Goal: Task Accomplishment & Management: Manage account settings

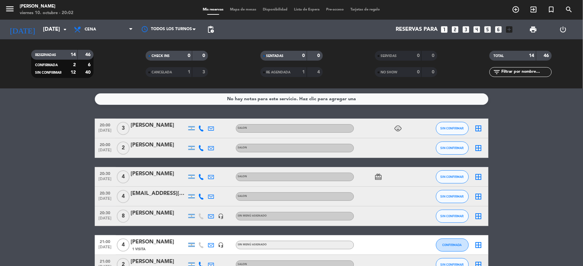
click at [480, 149] on icon "border_all" at bounding box center [479, 148] width 8 height 8
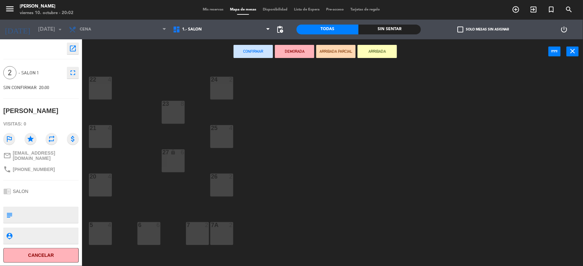
click at [381, 51] on button "ARRIBADA" at bounding box center [377, 51] width 39 height 13
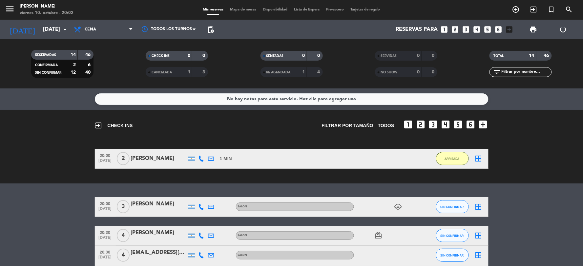
click at [478, 207] on icon "border_all" at bounding box center [479, 207] width 8 height 8
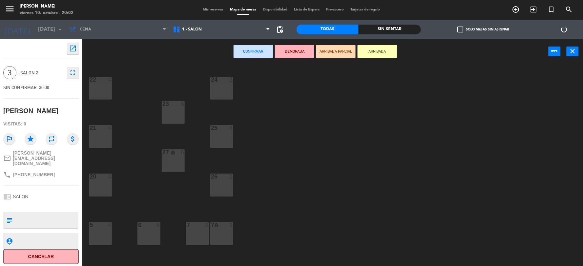
click at [385, 53] on button "ARRIBADA" at bounding box center [377, 51] width 39 height 13
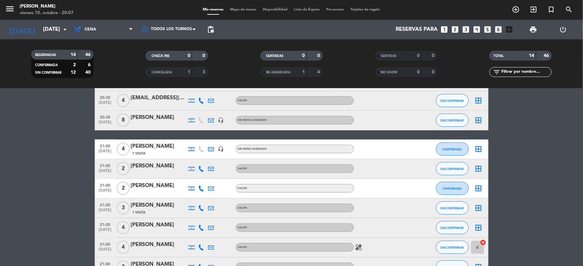
scroll to position [238, 0]
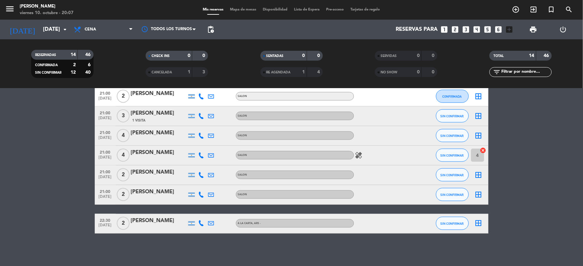
drag, startPoint x: 366, startPoint y: 186, endPoint x: 536, endPoint y: 201, distance: 170.7
click at [536, 201] on bookings-row "20:30 [DATE] 4 [PERSON_NAME] SALON card_giftcard SIN CONFIRMAR border_all 20:30…" at bounding box center [291, 106] width 583 height 255
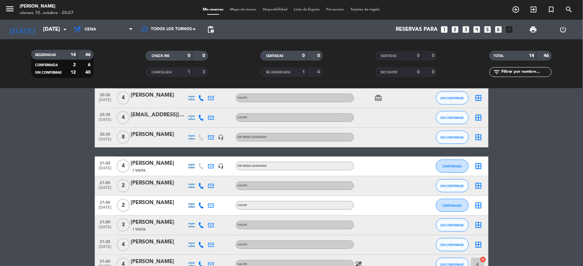
scroll to position [201, 0]
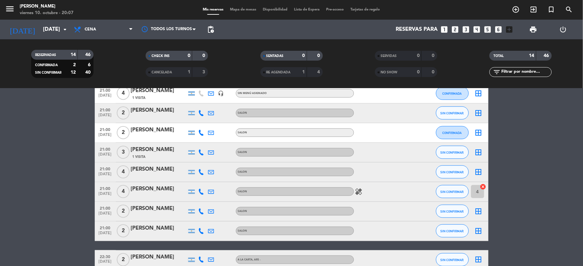
drag, startPoint x: 515, startPoint y: 195, endPoint x: 552, endPoint y: 171, distance: 44.4
click at [552, 171] on bookings-row "20:30 [DATE] 4 [PERSON_NAME] SALON card_giftcard SIN CONFIRMAR border_all 20:30…" at bounding box center [291, 143] width 583 height 255
click at [114, 32] on span "Cena" at bounding box center [104, 29] width 66 height 14
click at [65, 29] on icon "arrow_drop_down" at bounding box center [65, 30] width 8 height 8
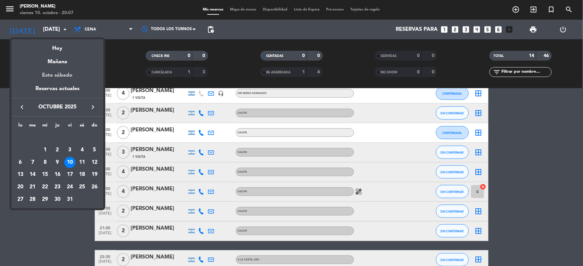
click at [71, 78] on div "Este sábado" at bounding box center [57, 75] width 92 height 18
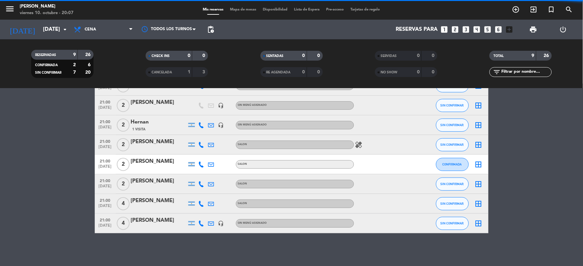
scroll to position [71, 0]
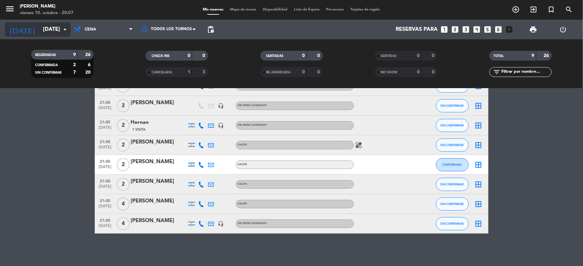
click at [64, 27] on icon "arrow_drop_down" at bounding box center [65, 30] width 8 height 8
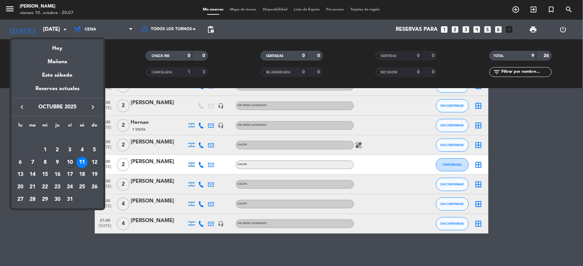
click at [96, 162] on div "12" at bounding box center [94, 162] width 11 height 11
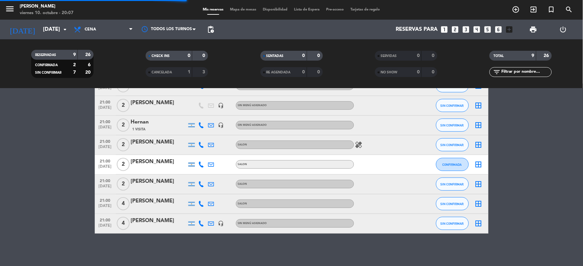
scroll to position [0, 0]
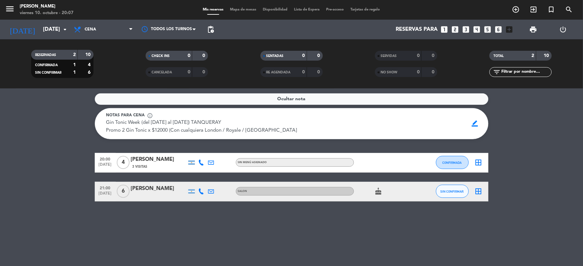
drag, startPoint x: 96, startPoint y: 31, endPoint x: 51, endPoint y: 117, distance: 96.8
click at [51, 117] on service-notes "Ocultar nota Notas para cena info_outline Gin Tonic Week (del [DATE] al [DATE])…" at bounding box center [291, 117] width 583 height 46
click at [106, 32] on span "Cena" at bounding box center [104, 29] width 66 height 14
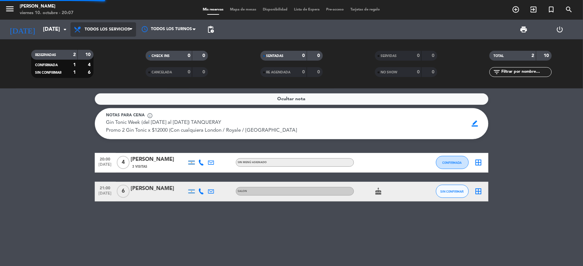
click at [113, 51] on div "menu [PERSON_NAME][DATE] 10. octubre - 20:07 Mis reservas Mapa de mesas Disponi…" at bounding box center [291, 44] width 583 height 89
click at [111, 32] on span "Todos los servicios" at bounding box center [104, 29] width 66 height 14
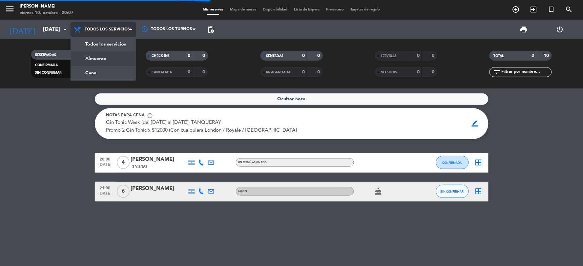
click at [112, 58] on filter-checkbox "RESERVADAS 2 10 CONFIRMADA 1 4 SIN CONFIRMAR 1 6" at bounding box center [62, 64] width 115 height 28
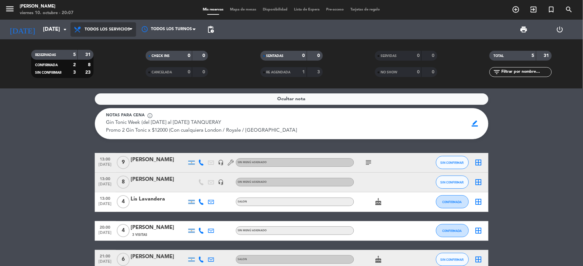
click at [111, 27] on span "Todos los servicios" at bounding box center [107, 29] width 45 height 5
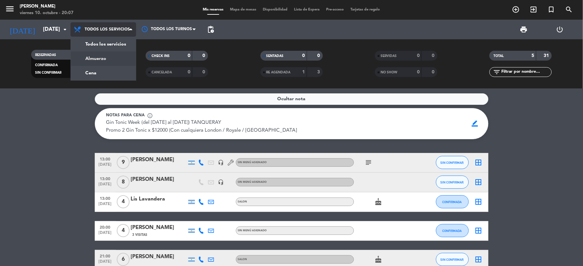
click at [116, 57] on div "menu [PERSON_NAME][DATE] 10. octubre - 20:07 Mis reservas Mapa de mesas Disponi…" at bounding box center [291, 44] width 583 height 89
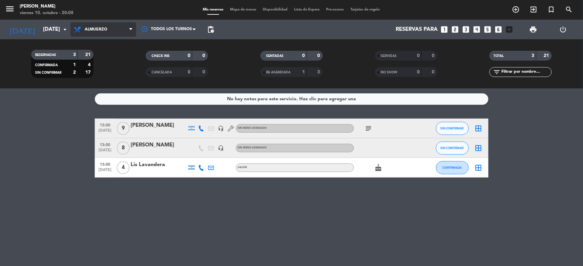
click at [105, 27] on span "Almuerzo" at bounding box center [96, 29] width 23 height 5
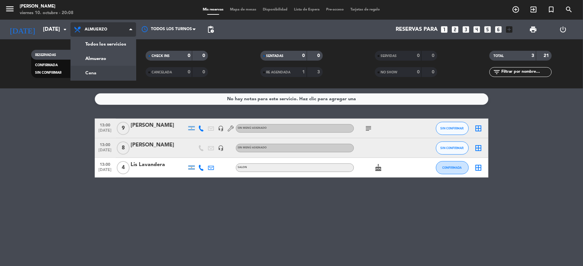
click at [94, 76] on div "menu [PERSON_NAME][DATE] 10. octubre - 20:08 Mis reservas Mapa de mesas Disponi…" at bounding box center [291, 44] width 583 height 89
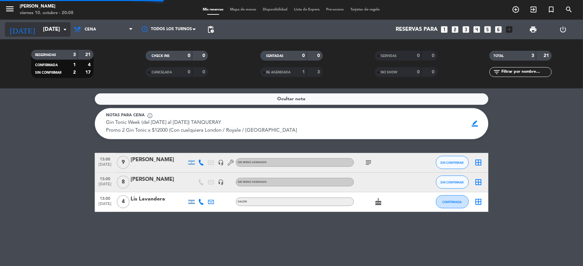
click at [64, 30] on icon "arrow_drop_down" at bounding box center [65, 30] width 8 height 8
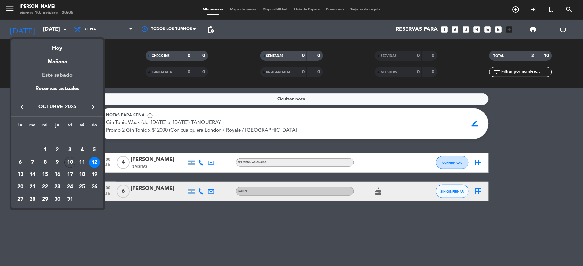
click at [61, 73] on div "Este sábado" at bounding box center [57, 75] width 92 height 18
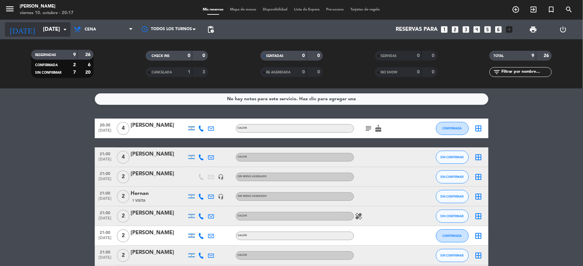
click at [63, 28] on icon "arrow_drop_down" at bounding box center [65, 30] width 8 height 8
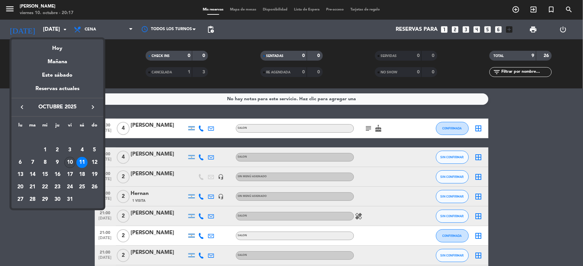
click at [70, 161] on div "10" at bounding box center [69, 162] width 11 height 11
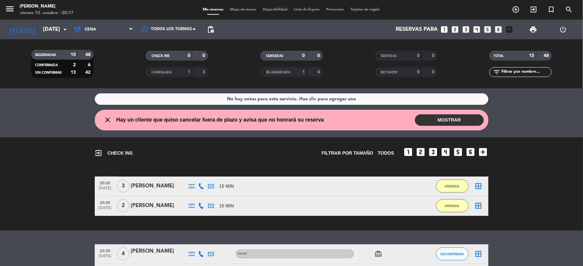
click at [457, 120] on button "MOSTRAR" at bounding box center [449, 120] width 69 height 11
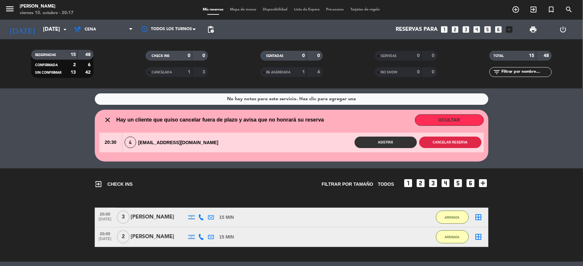
click at [450, 143] on button "Cancelar reserva" at bounding box center [450, 142] width 62 height 11
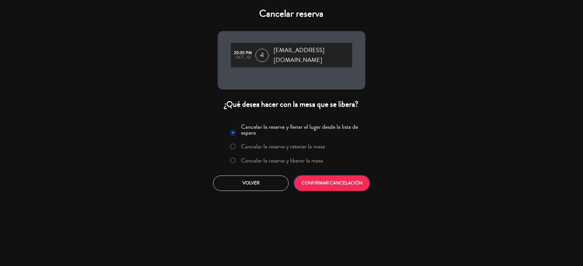
click at [321, 181] on button "CONFIRMAR CANCELACIÓN" at bounding box center [331, 183] width 75 height 15
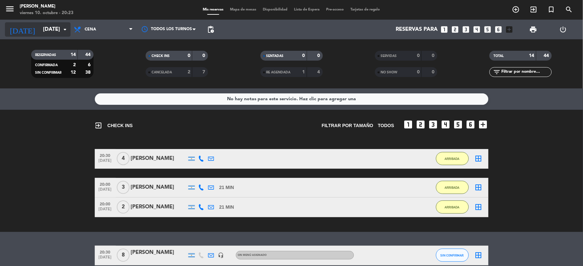
click at [66, 28] on icon "arrow_drop_down" at bounding box center [65, 30] width 8 height 8
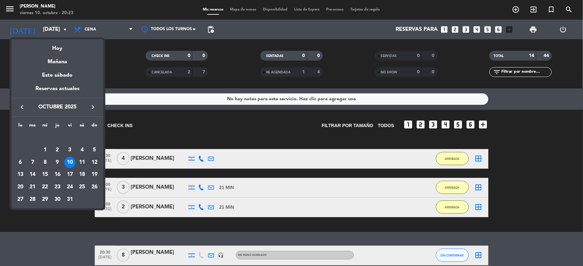
click at [94, 162] on div "12" at bounding box center [94, 162] width 11 height 11
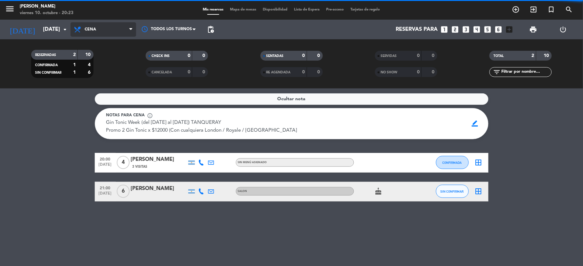
click at [127, 30] on span "Cena" at bounding box center [104, 29] width 66 height 14
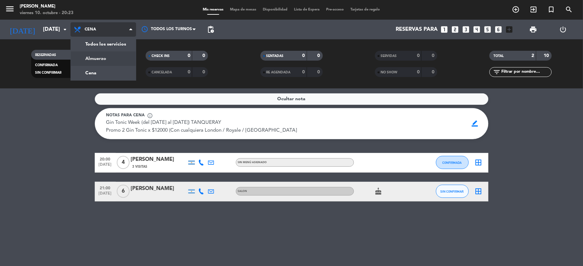
click at [107, 60] on div "menu [PERSON_NAME][DATE] 10. octubre - 20:23 Mis reservas Mapa de mesas Disponi…" at bounding box center [291, 44] width 583 height 89
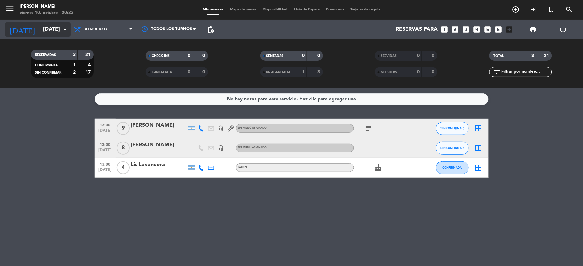
click at [58, 29] on input "[DATE]" at bounding box center [75, 29] width 70 height 13
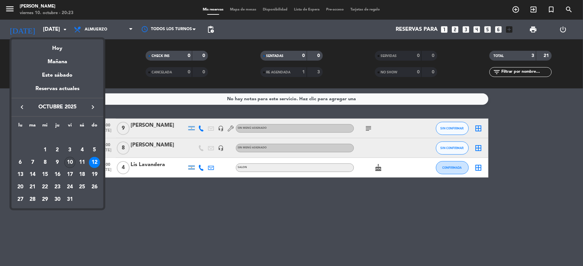
click at [70, 163] on div "10" at bounding box center [69, 162] width 11 height 11
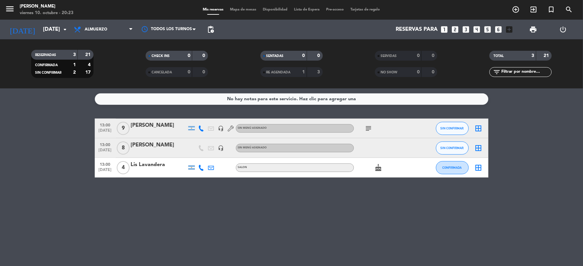
type input "[DATE]"
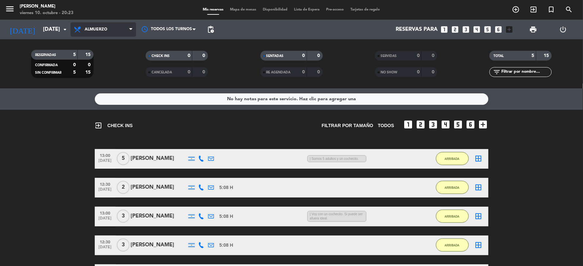
click at [123, 23] on span "Almuerzo" at bounding box center [104, 29] width 66 height 14
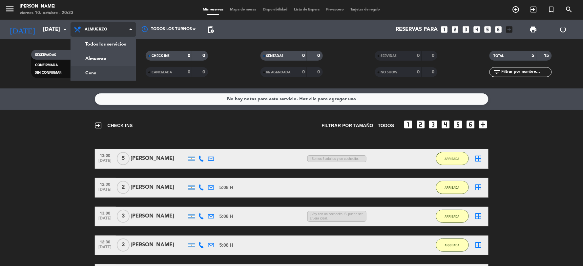
click at [99, 71] on div "menu [PERSON_NAME][DATE] 10. octubre - 20:23 Mis reservas Mapa de mesas Disponi…" at bounding box center [291, 44] width 583 height 89
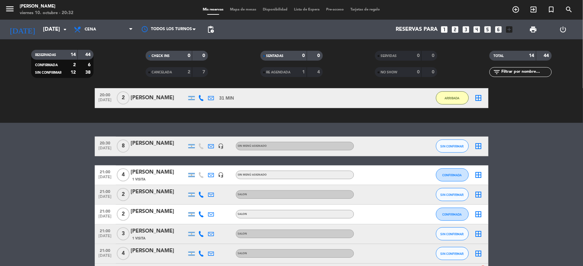
scroll to position [146, 0]
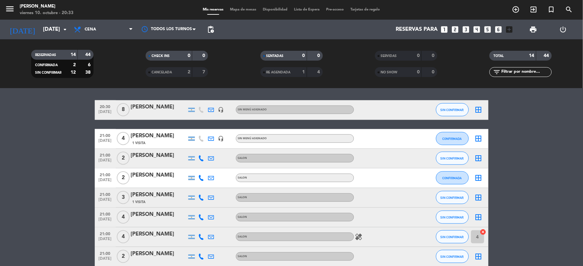
click at [358, 238] on icon "healing" at bounding box center [359, 237] width 8 height 8
